Goal: Transaction & Acquisition: Purchase product/service

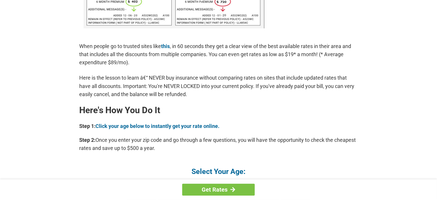
scroll to position [435, 0]
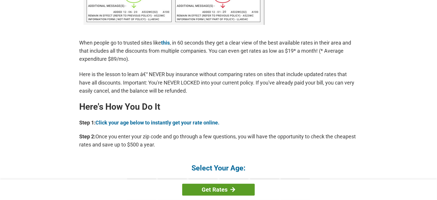
click at [216, 188] on link "Get Rates" at bounding box center [218, 190] width 72 height 12
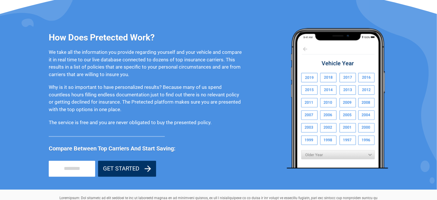
scroll to position [464, 0]
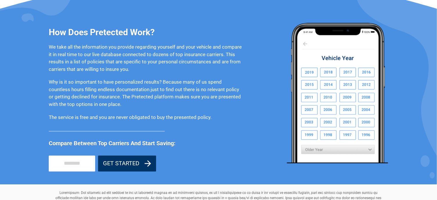
click at [137, 163] on button "GET STARTED" at bounding box center [127, 164] width 58 height 16
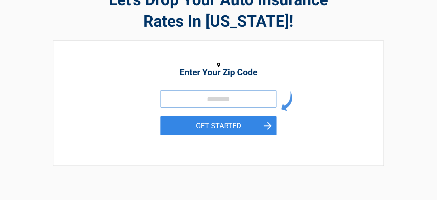
scroll to position [43, 0]
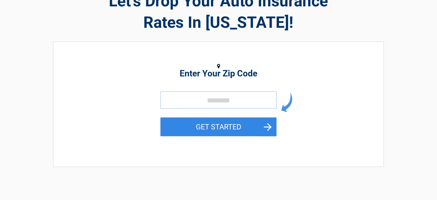
drag, startPoint x: 166, startPoint y: 98, endPoint x: 162, endPoint y: 99, distance: 4.3
click at [169, 99] on input "tel" at bounding box center [218, 100] width 116 height 17
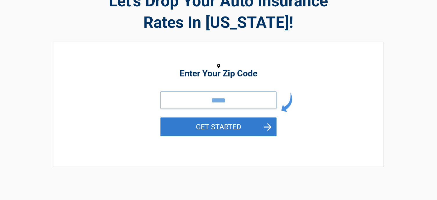
type input "*****"
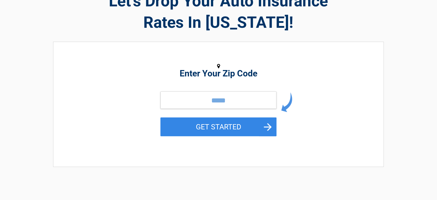
click at [238, 124] on button "GET STARTED" at bounding box center [218, 127] width 116 height 19
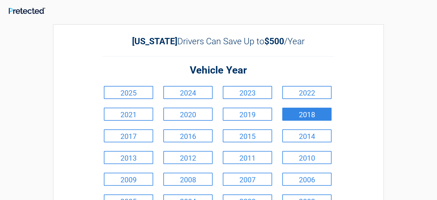
click at [304, 114] on link "2018" at bounding box center [306, 114] width 49 height 13
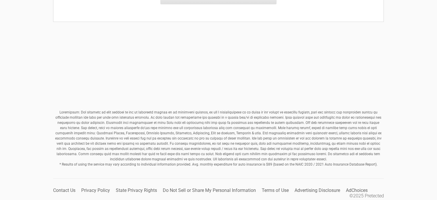
scroll to position [239, 0]
